Goal: Transaction & Acquisition: Purchase product/service

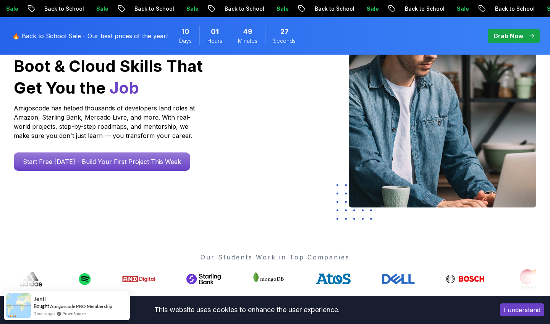
scroll to position [124, 0]
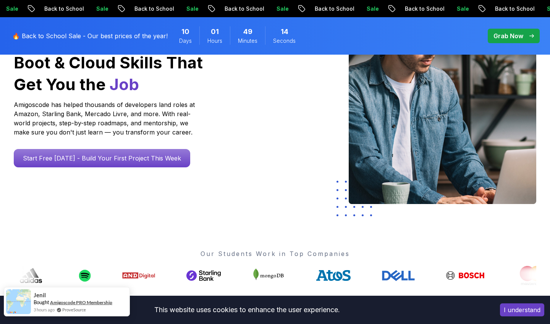
click at [93, 303] on link "Amigoscode PRO Membership" at bounding box center [81, 302] width 62 height 6
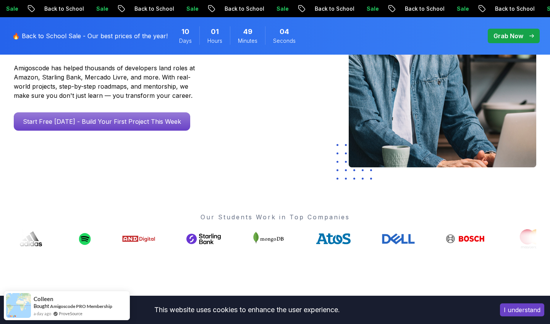
scroll to position [145, 0]
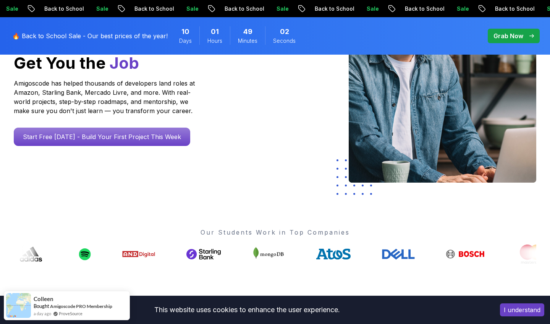
click at [498, 34] on p "Grab Now" at bounding box center [509, 35] width 30 height 9
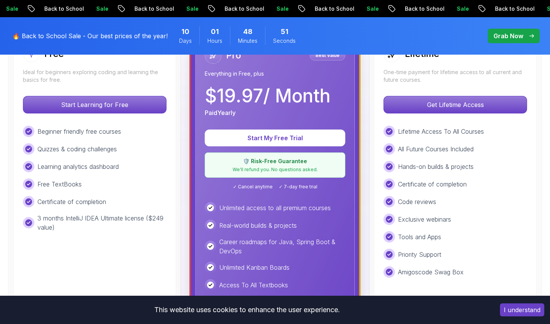
scroll to position [247, 0]
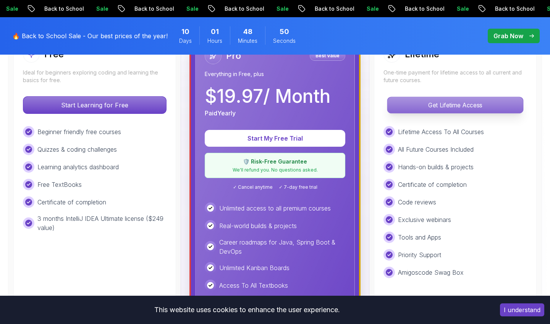
click at [452, 105] on p "Get Lifetime Access" at bounding box center [455, 105] width 136 height 16
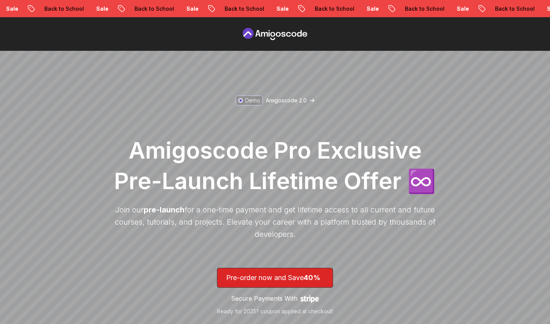
scroll to position [-14, 0]
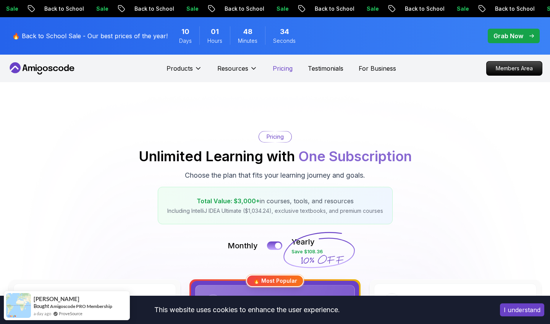
click at [274, 68] on p "Pricing" at bounding box center [283, 68] width 20 height 9
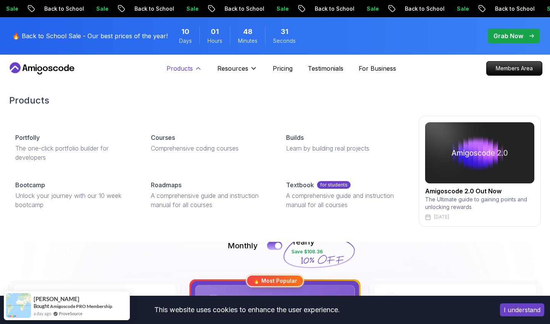
click at [184, 70] on p "Products" at bounding box center [180, 68] width 26 height 9
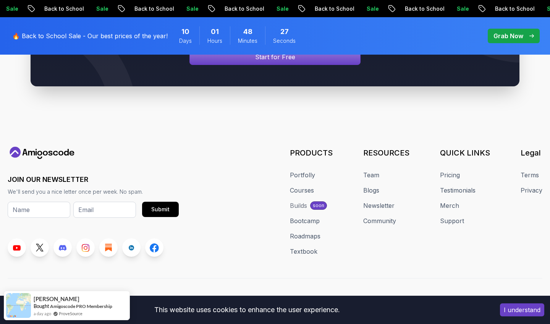
scroll to position [3312, 0]
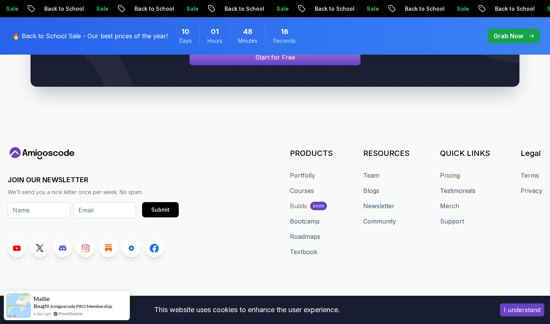
drag, startPoint x: 58, startPoint y: 285, endPoint x: 8, endPoint y: 287, distance: 50.5
click at [8, 301] on p "Assalamualaikum 👋" at bounding box center [40, 305] width 64 height 9
click at [154, 280] on div "JOIN OUR NEWSLETTER We'll send you a nice letter once per week. No spam. Submit…" at bounding box center [275, 229] width 535 height 165
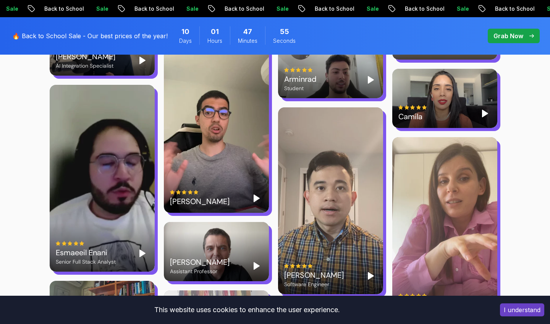
scroll to position [1508, 0]
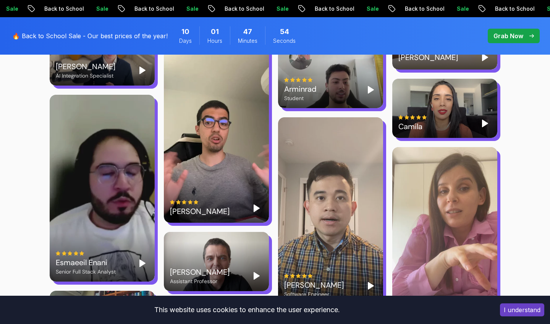
click at [258, 204] on icon "Play" at bounding box center [256, 208] width 9 height 9
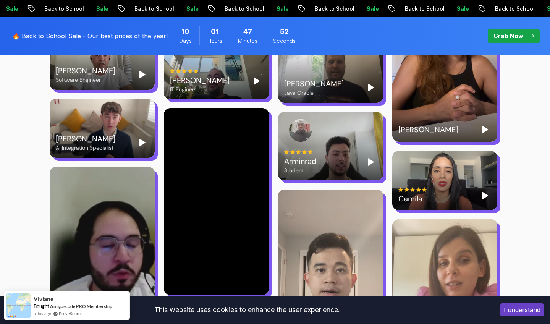
scroll to position [1436, 0]
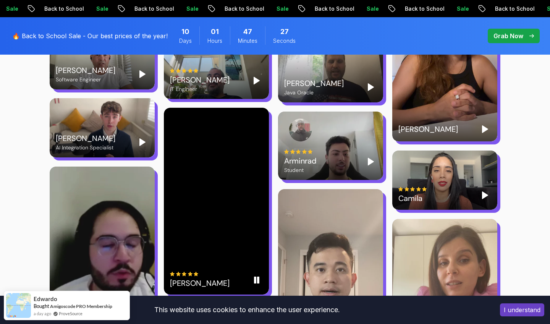
click at [259, 277] on rect "Pause" at bounding box center [258, 280] width 2 height 6
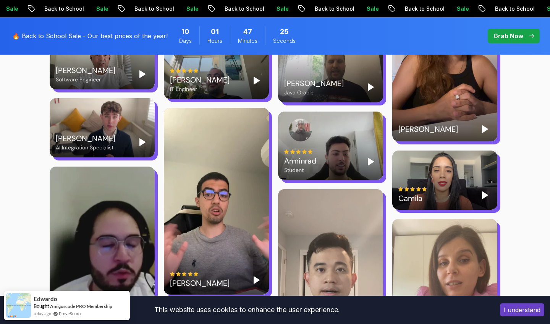
click at [147, 133] on div "Laurence Bedford AI Integration Specialist" at bounding box center [102, 142] width 93 height 18
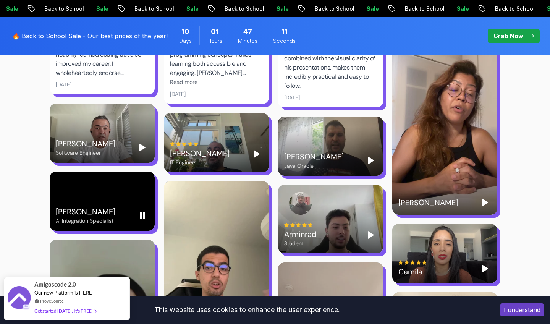
scroll to position [1359, 0]
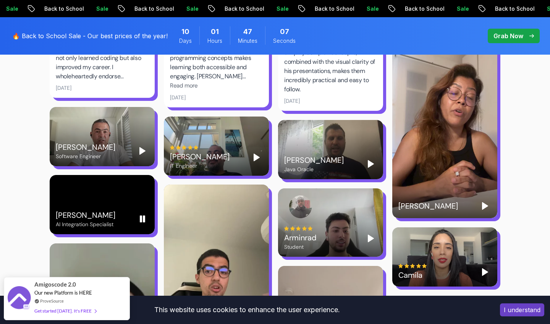
click at [145, 216] on rect "Pause" at bounding box center [144, 219] width 2 height 6
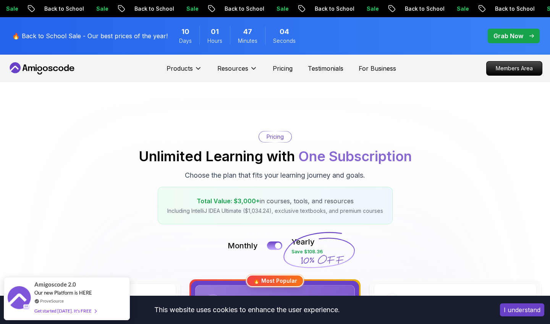
scroll to position [0, 0]
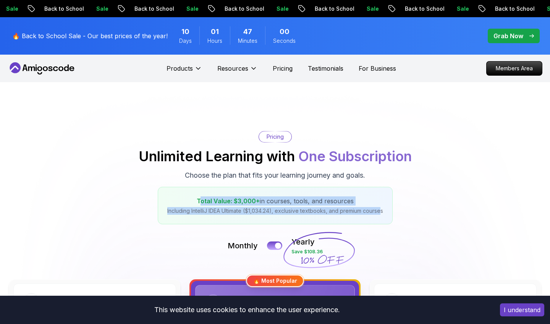
drag, startPoint x: 201, startPoint y: 202, endPoint x: 382, endPoint y: 209, distance: 181.6
click at [382, 209] on div "Total Value: $3,000+ in courses, tools, and resources Including IntelliJ IDEA U…" at bounding box center [275, 205] width 235 height 37
